Goal: Navigation & Orientation: Understand site structure

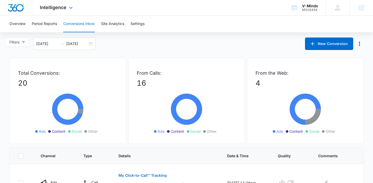
click at [59, 10] on div "Intelligence Apps Reputation Websites Forms CRM Email Social Payments POS Conte…" at bounding box center [57, 7] width 50 height 15
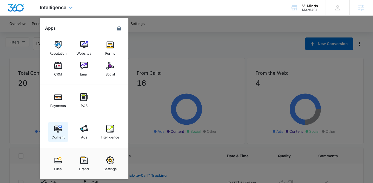
click at [59, 134] on div "Content" at bounding box center [58, 136] width 13 height 7
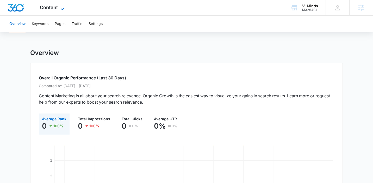
click at [54, 9] on span "Content" at bounding box center [49, 7] width 18 height 5
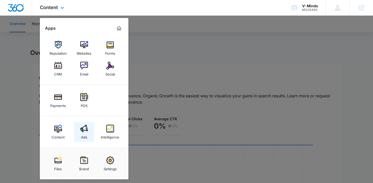
click at [83, 135] on div "Ads" at bounding box center [84, 136] width 6 height 7
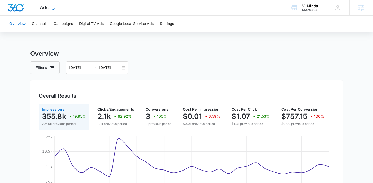
click at [47, 9] on span "Ads" at bounding box center [44, 7] width 9 height 5
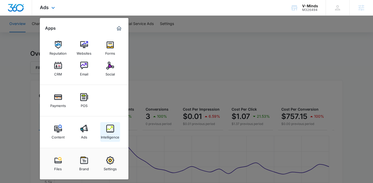
click at [102, 131] on link "Intelligence" at bounding box center [110, 132] width 20 height 20
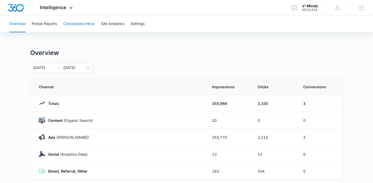
click at [89, 27] on button "Conversions Inbox" at bounding box center [79, 24] width 32 height 17
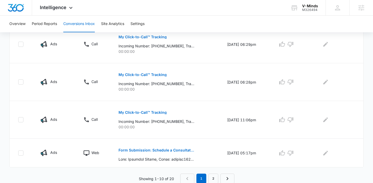
scroll to position [366, 0]
click at [215, 178] on link "2" at bounding box center [213, 178] width 10 height 10
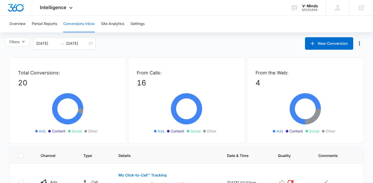
scroll to position [0, 0]
click at [69, 10] on icon at bounding box center [71, 9] width 6 height 6
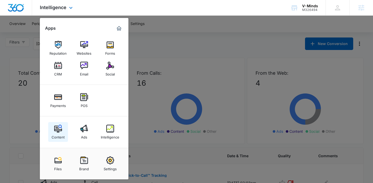
click at [53, 133] on div "Content" at bounding box center [58, 136] width 13 height 7
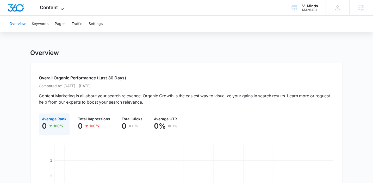
click at [56, 5] on span "Content" at bounding box center [49, 7] width 18 height 5
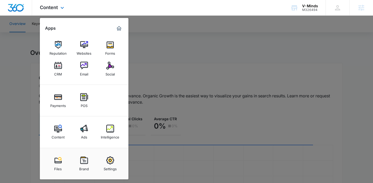
click at [116, 32] on div "Marketing 360® Dashboard" at bounding box center [119, 28] width 8 height 8
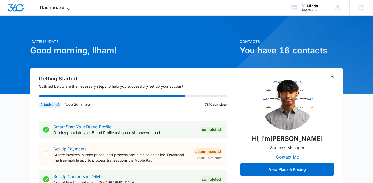
click at [56, 8] on span "Dashboard" at bounding box center [52, 7] width 24 height 5
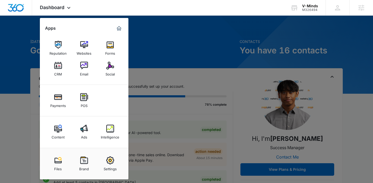
click at [269, 56] on div at bounding box center [186, 91] width 373 height 183
